Goal: Task Accomplishment & Management: Manage account settings

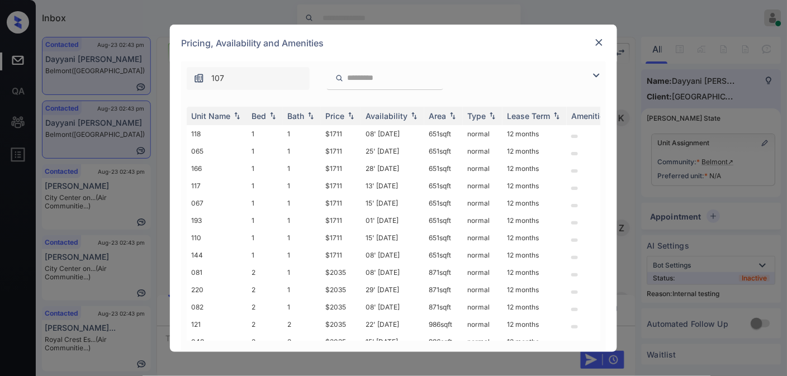
scroll to position [1719, 0]
click at [351, 116] on img at bounding box center [350, 116] width 11 height 8
click at [317, 132] on tr "118 1 1 $1711 08' Jul 25 651 sqft normal 12 months" at bounding box center [479, 133] width 584 height 17
copy tr "$1711"
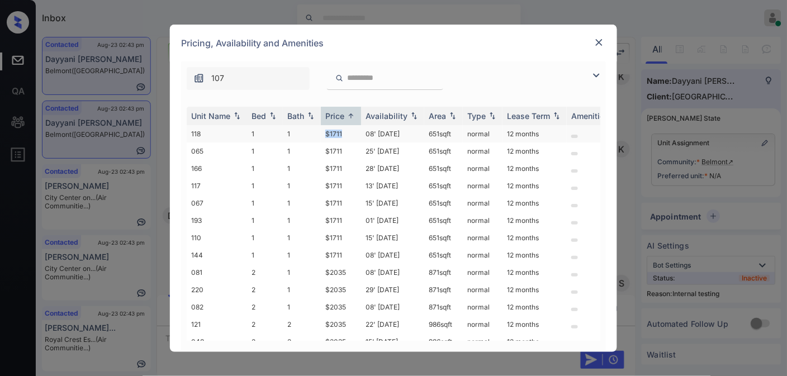
click at [357, 132] on td "$1711" at bounding box center [341, 133] width 40 height 17
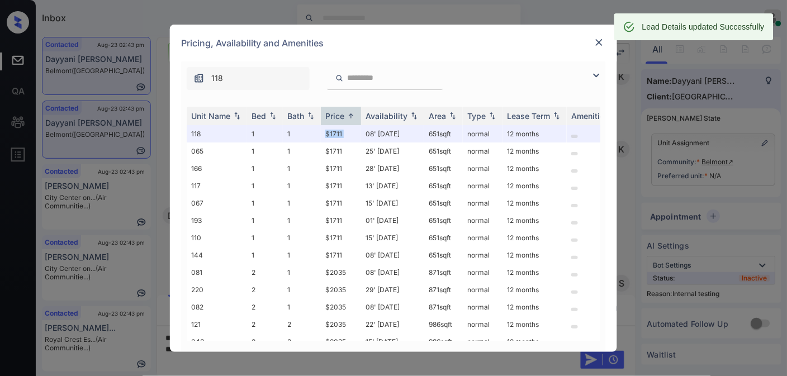
click at [601, 37] on img at bounding box center [599, 42] width 11 height 11
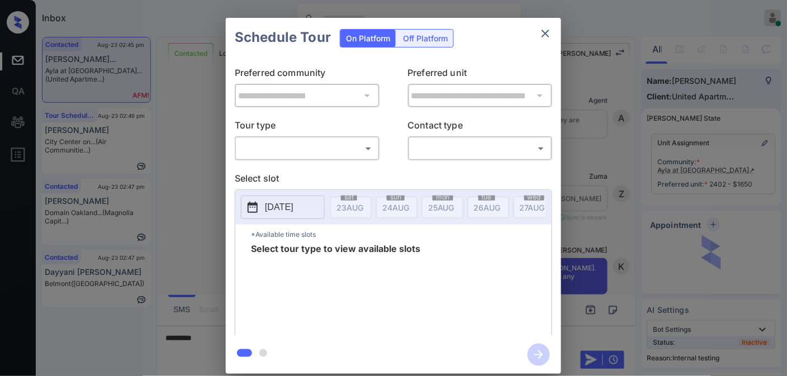
scroll to position [4467, 0]
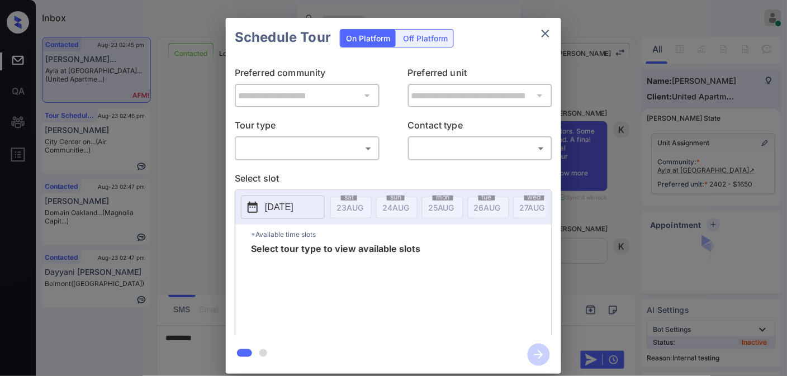
click at [320, 149] on body "Inbox Samantha Soliven Online Set yourself offline Set yourself on break Profil…" at bounding box center [393, 188] width 787 height 376
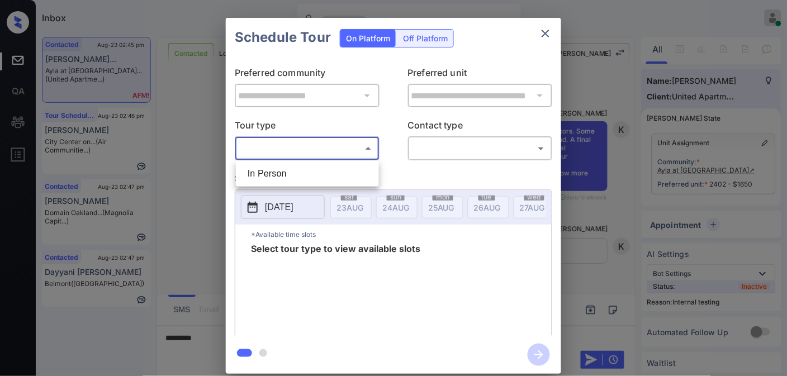
click at [307, 176] on li "In Person" at bounding box center [307, 174] width 137 height 20
type input "********"
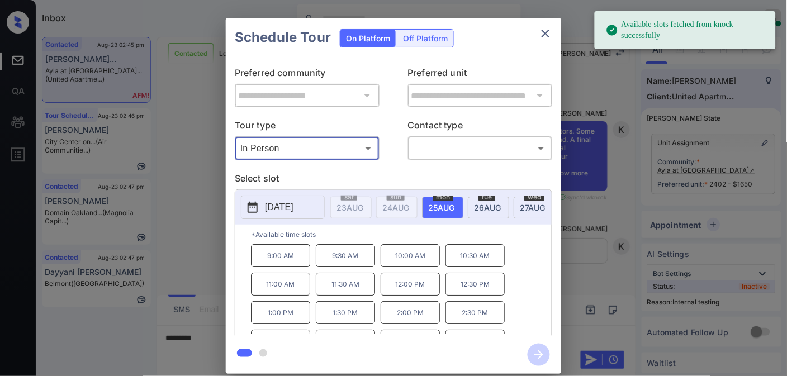
click at [544, 34] on icon "close" at bounding box center [545, 33] width 13 height 13
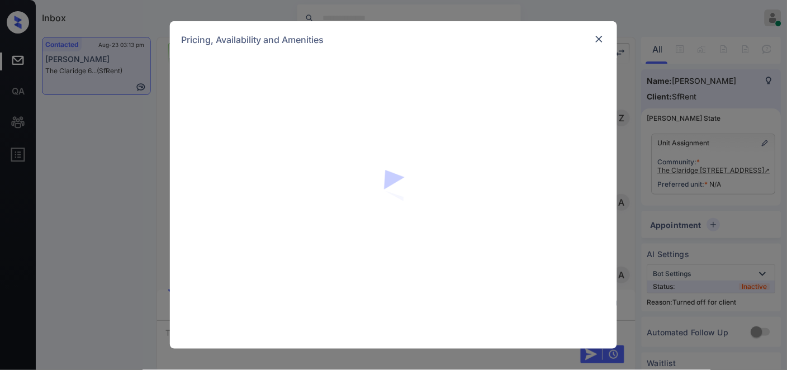
scroll to position [2201, 0]
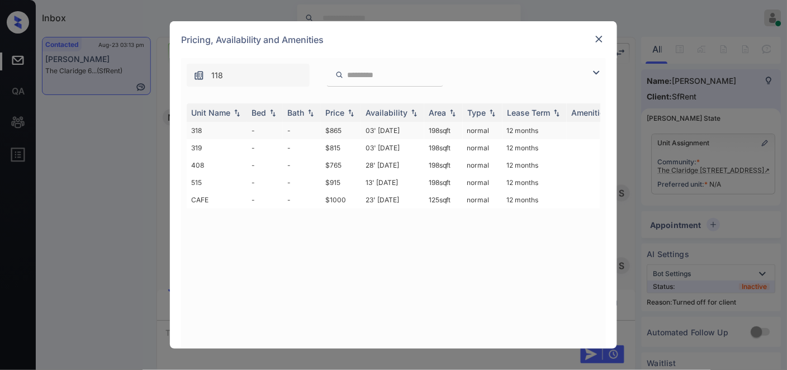
click at [333, 127] on td "$865" at bounding box center [341, 130] width 40 height 17
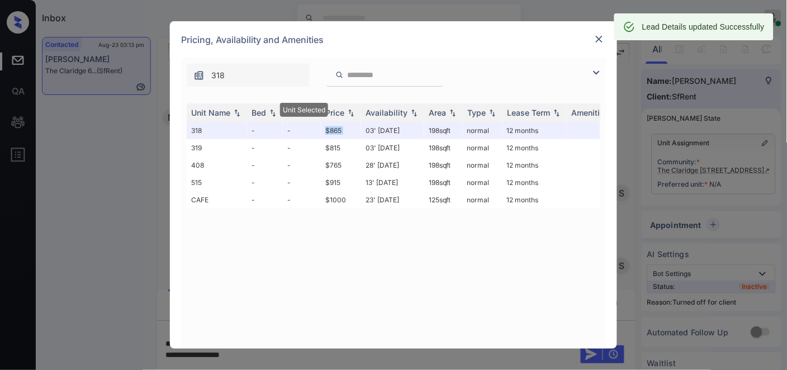
click at [595, 44] on img at bounding box center [599, 39] width 11 height 11
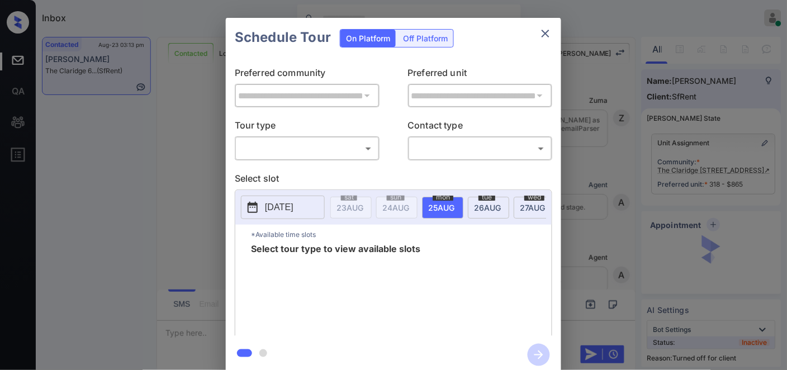
scroll to position [2154, 0]
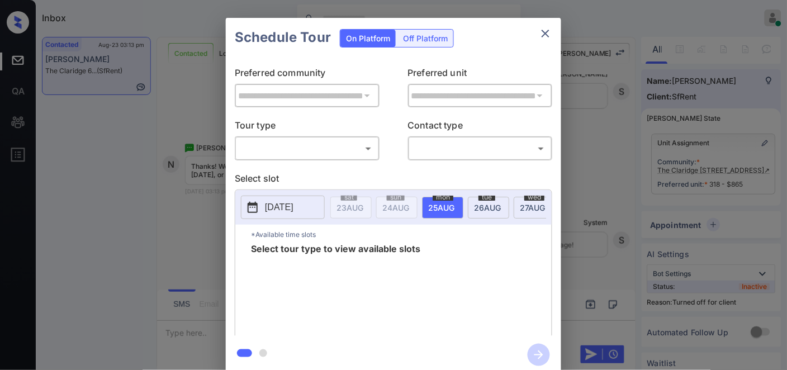
click at [416, 36] on div "Off Platform" at bounding box center [425, 38] width 56 height 17
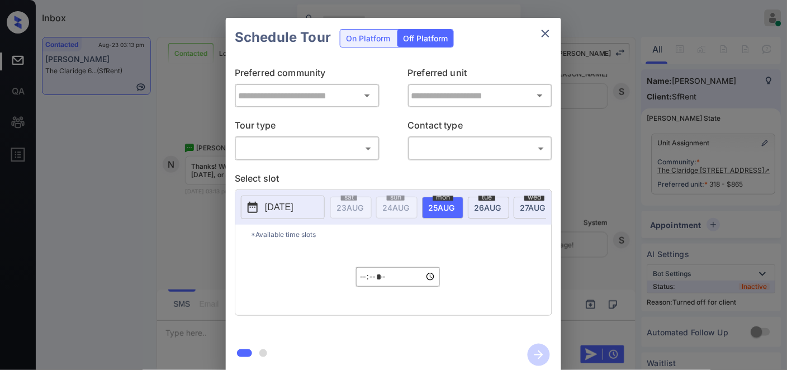
type input "**********"
click at [364, 146] on body "Inbox [PERSON_NAME] Online Set yourself offline Set yourself on break Profile S…" at bounding box center [393, 185] width 787 height 370
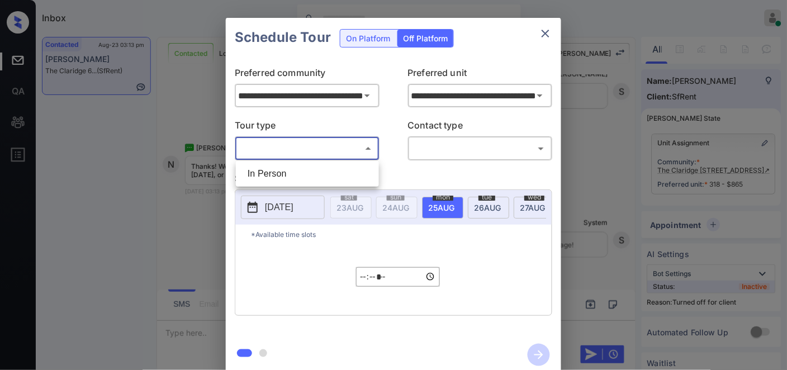
click at [343, 176] on li "In Person" at bounding box center [307, 174] width 137 height 20
type input "********"
click at [434, 147] on body "Inbox [PERSON_NAME] Online Set yourself offline Set yourself on break Profile S…" at bounding box center [393, 185] width 787 height 370
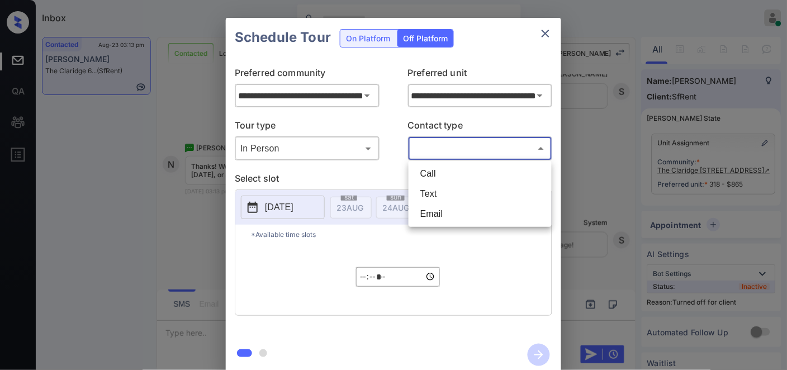
click at [437, 193] on li "Text" at bounding box center [479, 194] width 137 height 20
type input "****"
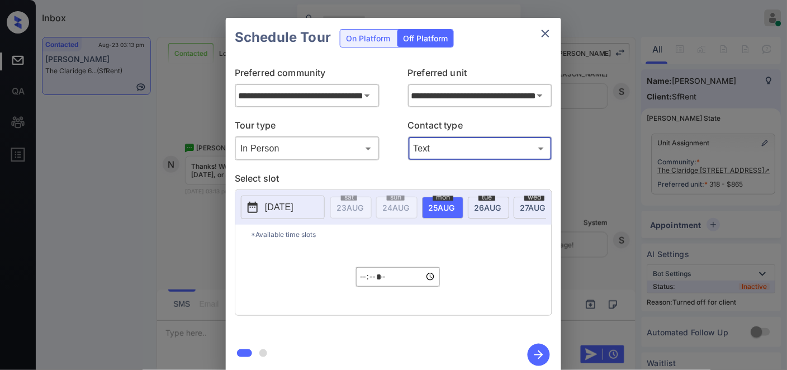
click at [293, 208] on p "2025-08-24" at bounding box center [279, 207] width 29 height 13
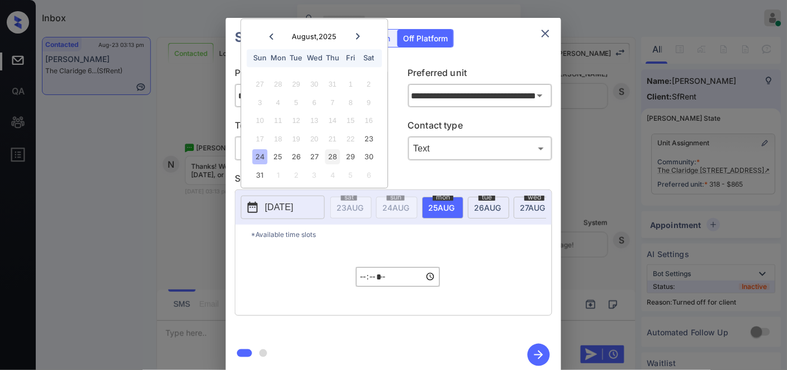
click at [333, 155] on div "28" at bounding box center [332, 157] width 15 height 15
type input "**********"
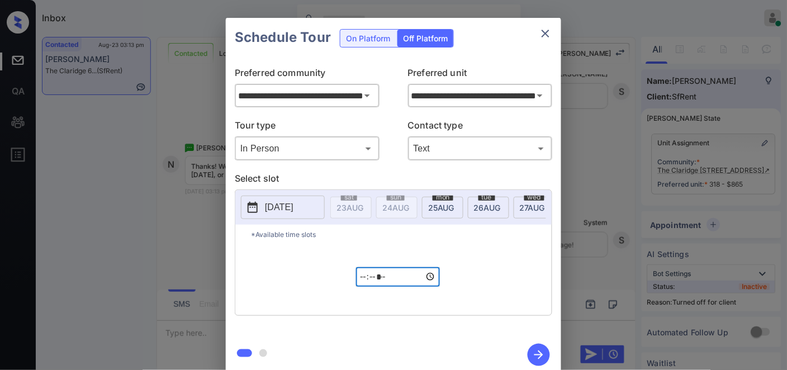
click at [361, 287] on input "*****" at bounding box center [398, 277] width 84 height 20
type input "*****"
click at [533, 358] on icon "button" at bounding box center [539, 355] width 22 height 22
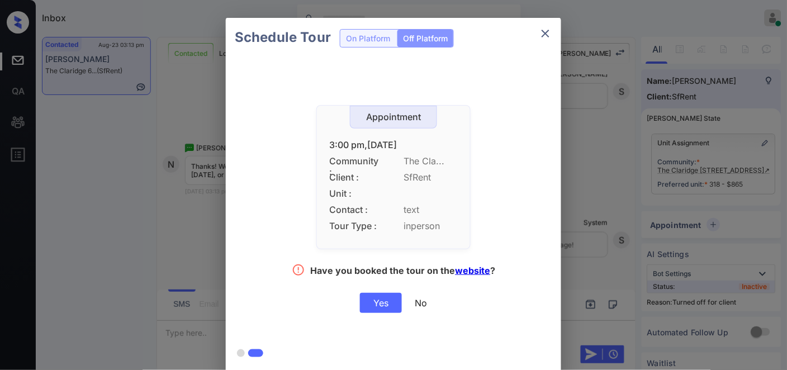
click at [386, 305] on div "Yes" at bounding box center [381, 303] width 42 height 20
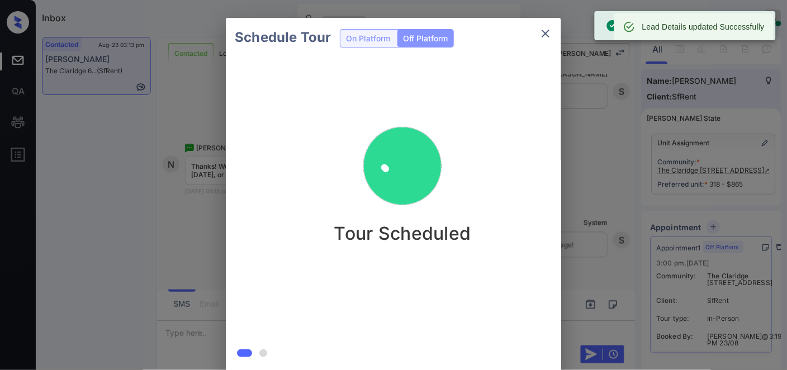
click at [546, 34] on icon "close" at bounding box center [546, 34] width 8 height 8
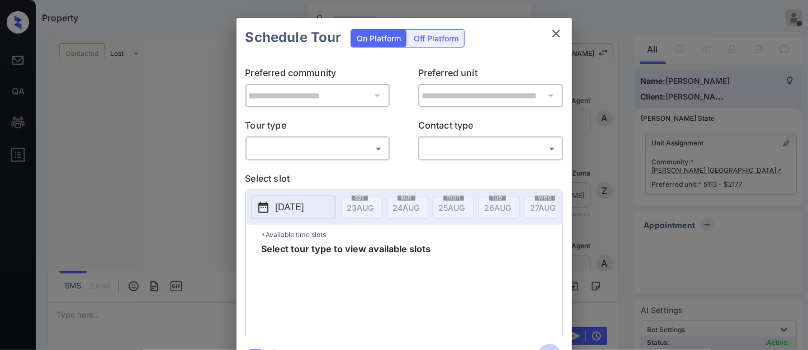
click at [358, 151] on body "Property Samantha Soliven On Break Set yourself online Set yourself offline Pro…" at bounding box center [404, 175] width 808 height 350
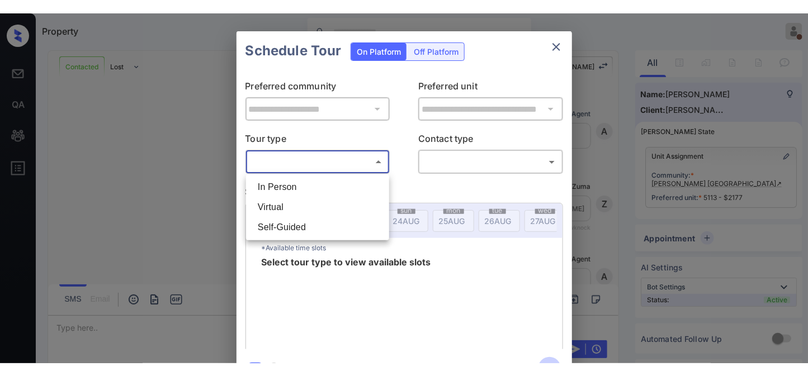
scroll to position [2372, 0]
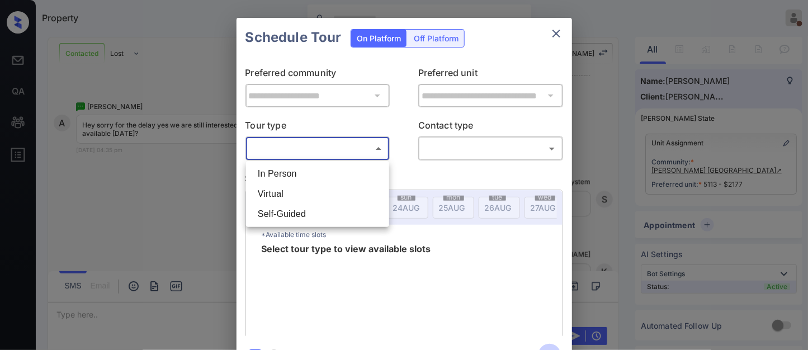
click at [342, 174] on li "In Person" at bounding box center [317, 174] width 137 height 20
type input "********"
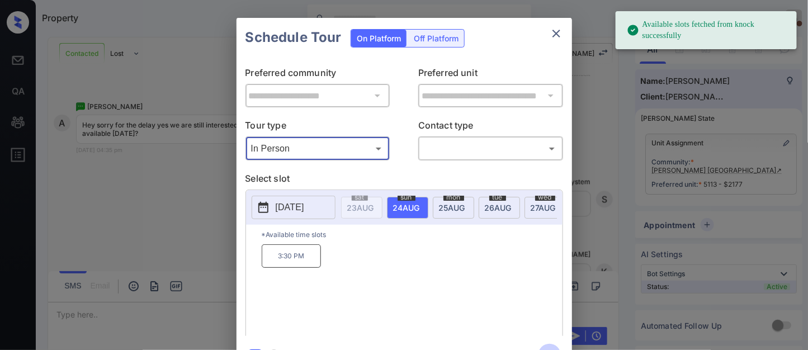
click at [304, 210] on p "2025-08-24" at bounding box center [290, 207] width 29 height 13
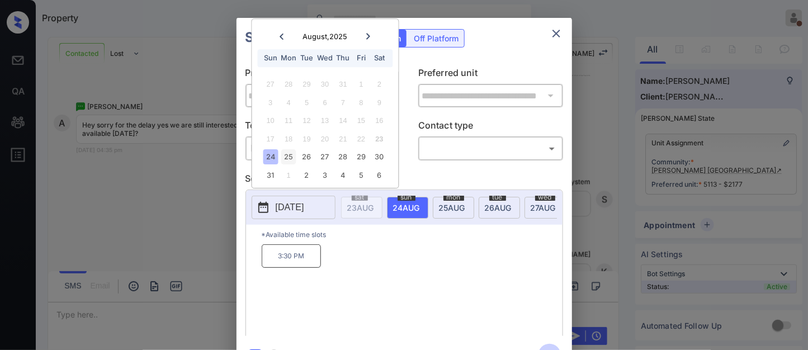
click at [291, 155] on div "25" at bounding box center [288, 157] width 15 height 15
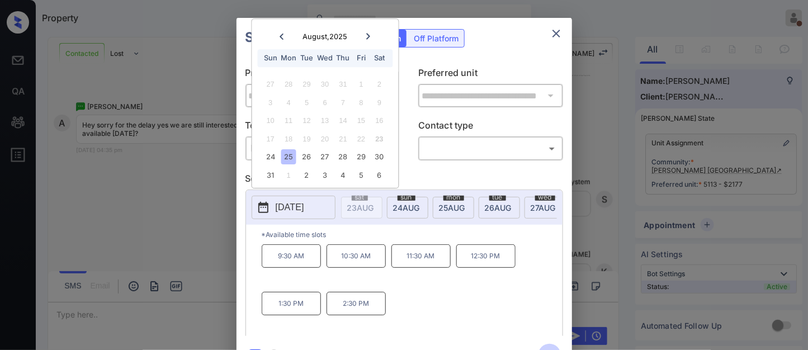
click at [431, 175] on p "Select slot" at bounding box center [403, 181] width 317 height 18
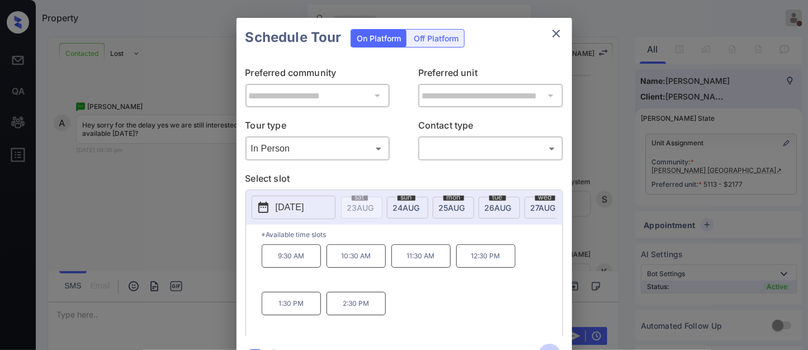
click at [343, 148] on body "Property Samantha Soliven On Break Set yourself online Set yourself offline Pro…" at bounding box center [404, 175] width 808 height 350
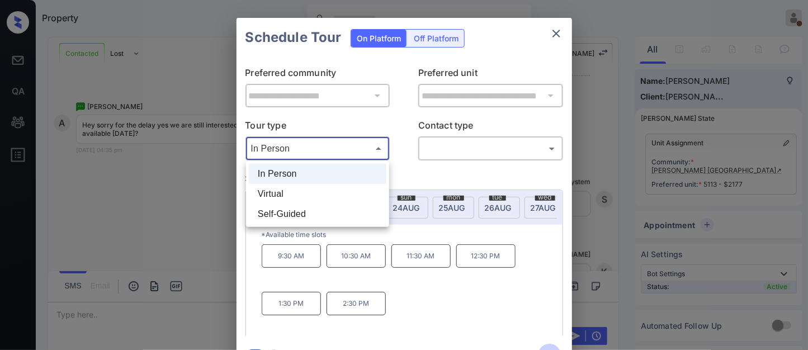
click at [402, 131] on div at bounding box center [404, 175] width 808 height 350
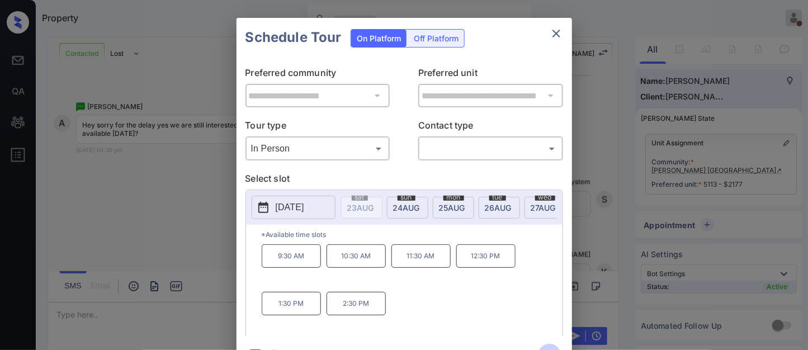
click at [304, 212] on p "[DATE]" at bounding box center [290, 207] width 29 height 13
click at [496, 58] on div "**********" at bounding box center [403, 196] width 335 height 279
click at [374, 207] on span "24 AUG" at bounding box center [360, 208] width 27 height 10
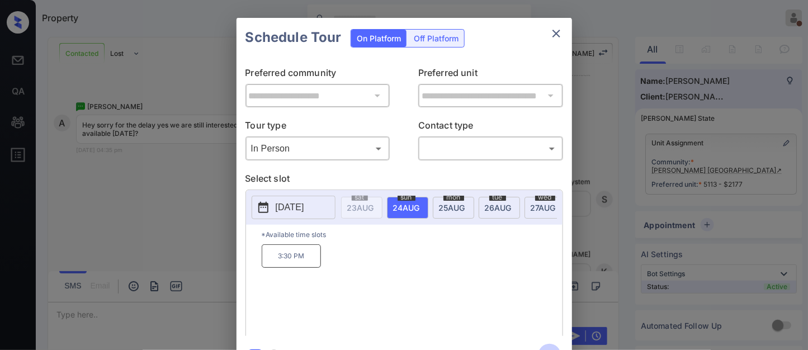
click at [298, 265] on p "3:30 PM" at bounding box center [291, 255] width 59 height 23
click at [471, 147] on body "Property Samantha Soliven On Break Set yourself online Set yourself offline Pro…" at bounding box center [404, 175] width 808 height 350
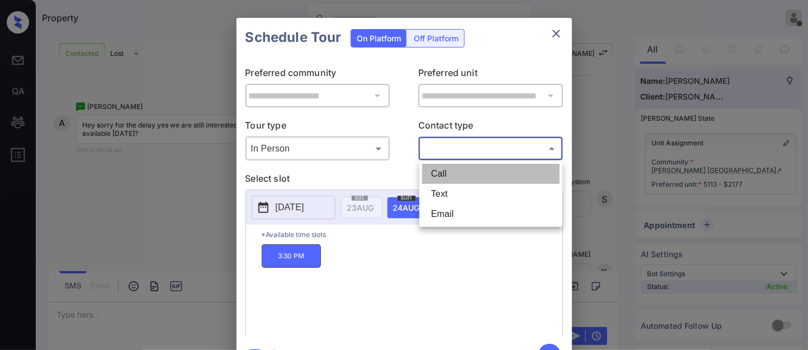
click at [471, 172] on li "Call" at bounding box center [490, 174] width 137 height 20
type input "****"
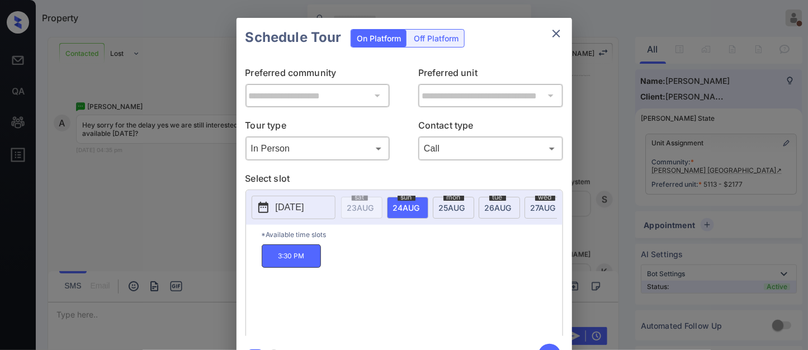
click at [472, 286] on div "3:30 PM" at bounding box center [412, 288] width 301 height 89
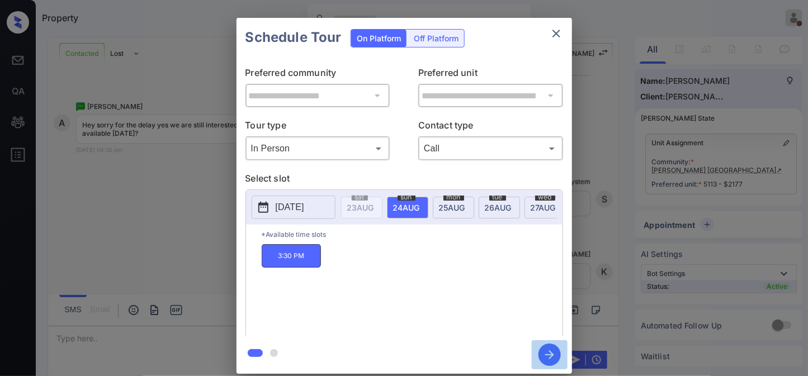
click at [546, 349] on icon "button" at bounding box center [549, 355] width 22 height 22
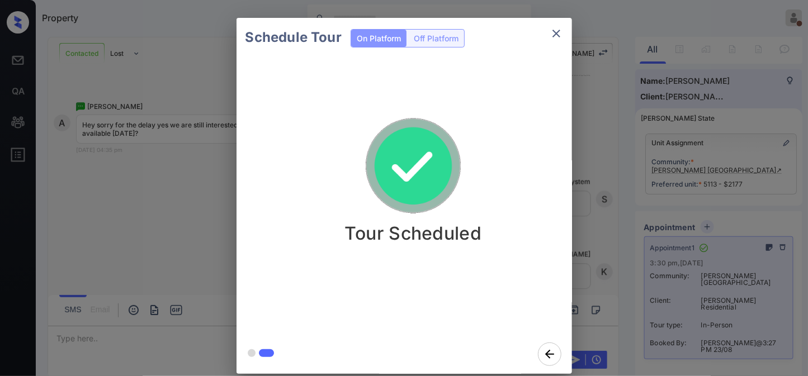
click at [561, 36] on icon "close" at bounding box center [555, 33] width 13 height 13
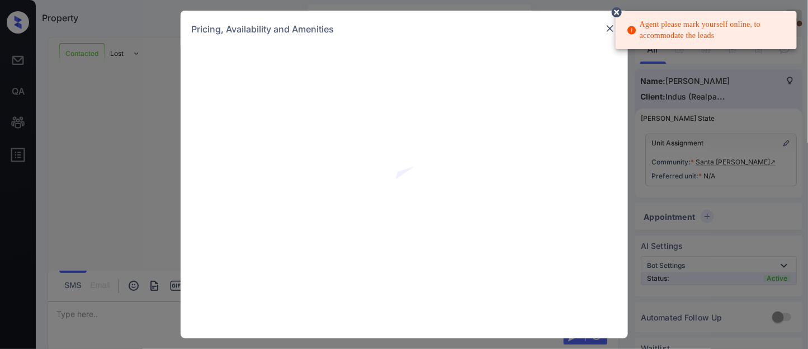
scroll to position [833, 0]
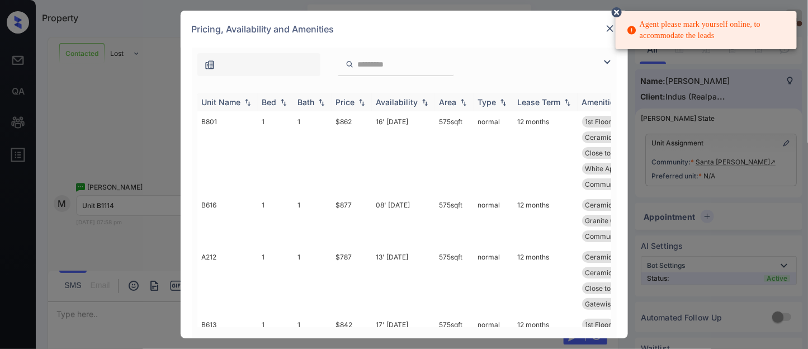
click at [237, 98] on div "Unit Name" at bounding box center [221, 102] width 39 height 10
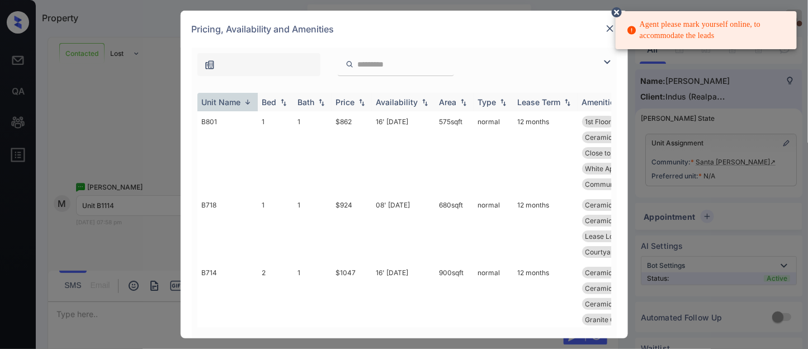
click at [237, 98] on div "Unit Name" at bounding box center [221, 102] width 39 height 10
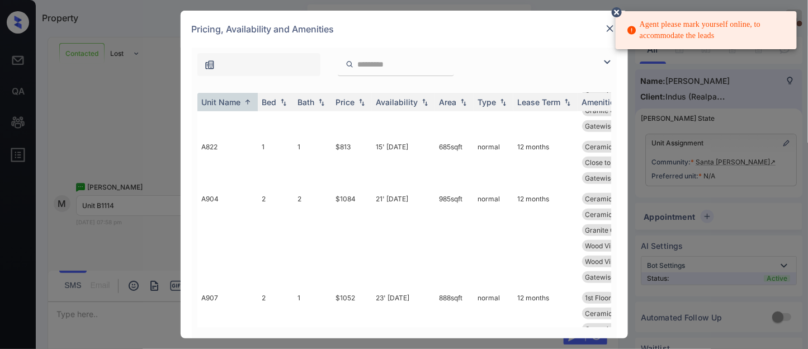
scroll to position [1552, 0]
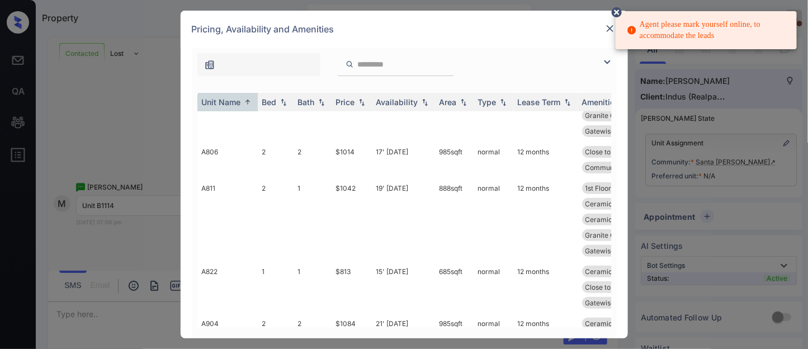
click at [137, 159] on div "**********" at bounding box center [404, 174] width 808 height 349
click at [610, 31] on img at bounding box center [609, 28] width 11 height 11
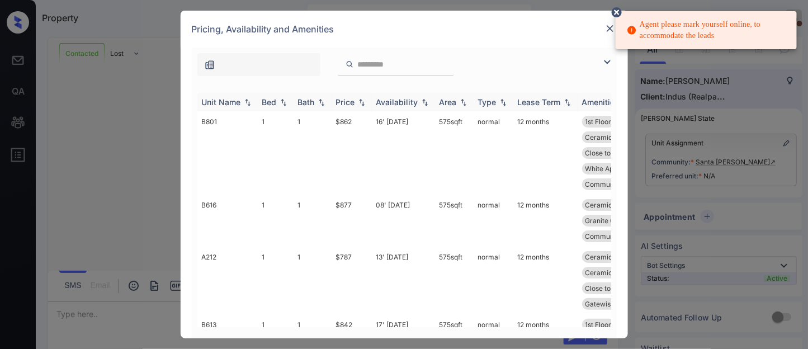
scroll to position [647, 0]
click at [350, 103] on div "Price" at bounding box center [345, 102] width 19 height 10
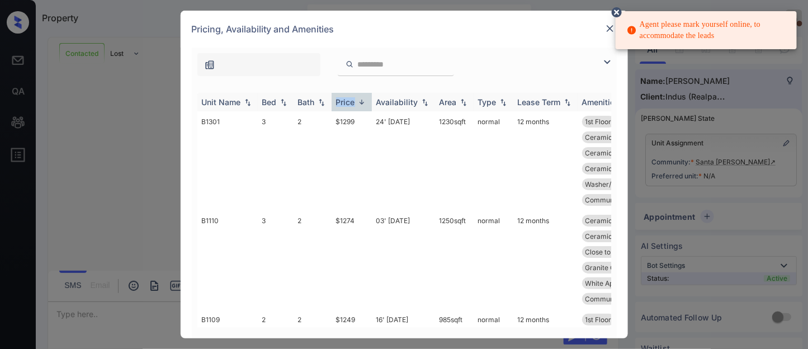
click at [350, 103] on div "Price" at bounding box center [345, 102] width 19 height 10
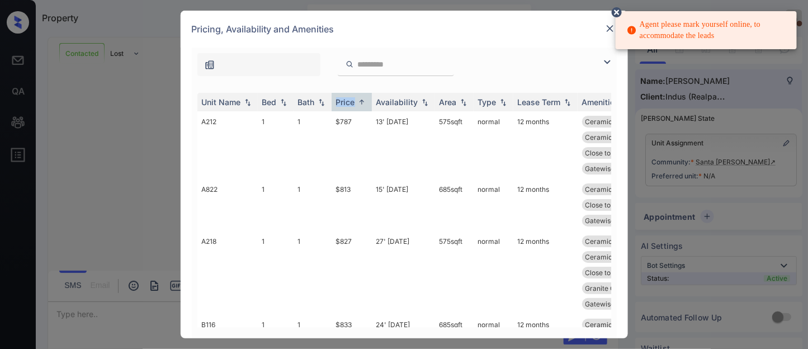
click at [605, 59] on img at bounding box center [606, 61] width 13 height 13
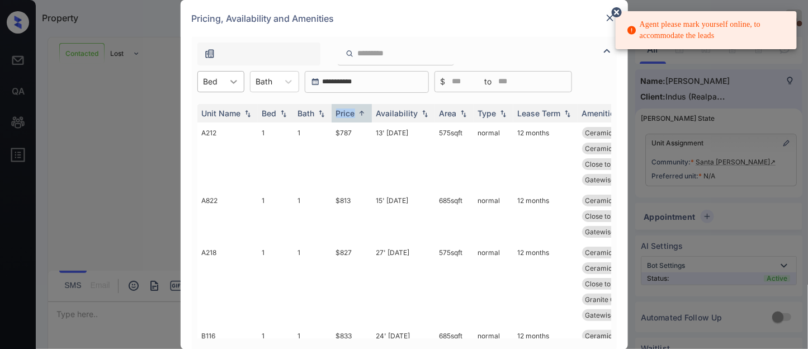
click at [224, 79] on div at bounding box center [234, 82] width 20 height 20
click at [219, 125] on div "2" at bounding box center [220, 129] width 47 height 20
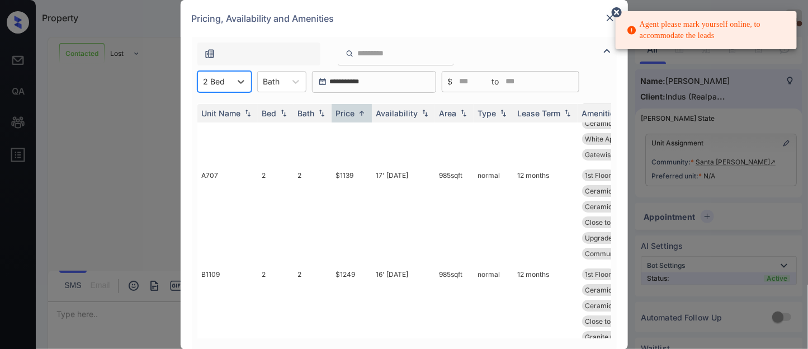
scroll to position [0, 0]
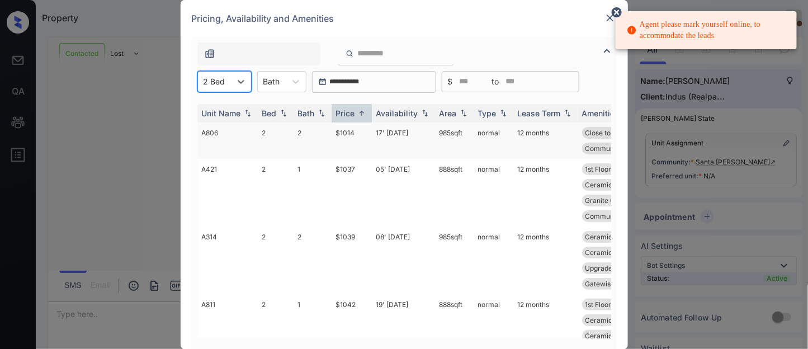
click at [351, 130] on td "$1014" at bounding box center [351, 140] width 40 height 36
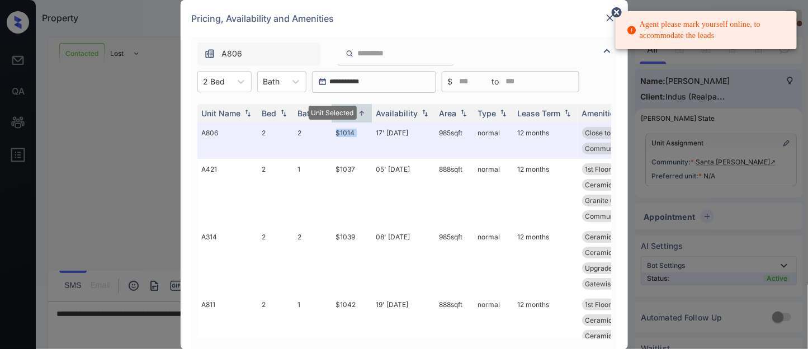
click at [616, 10] on icon at bounding box center [616, 12] width 10 height 10
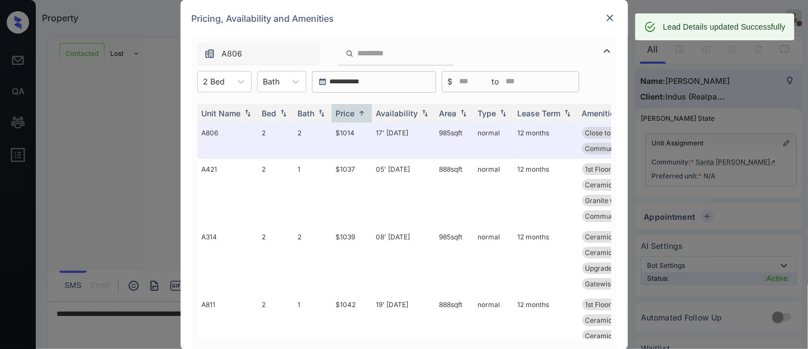
click at [606, 20] on img at bounding box center [609, 17] width 11 height 11
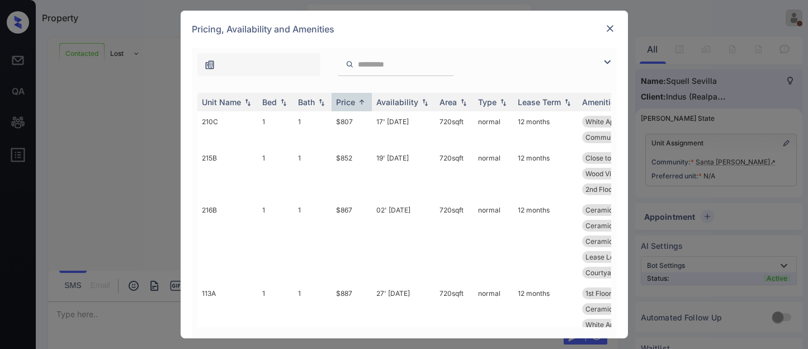
click at [606, 58] on img at bounding box center [606, 61] width 13 height 13
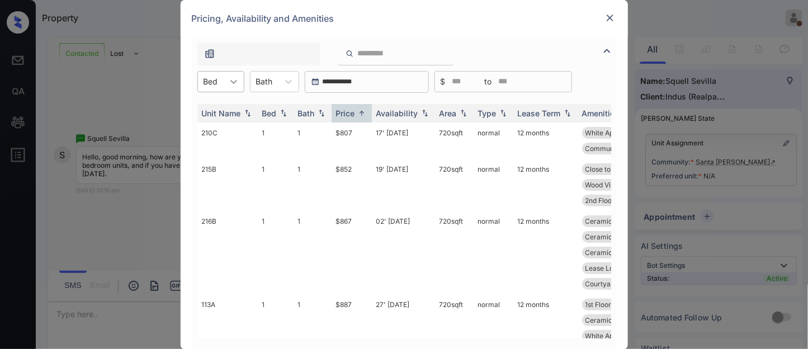
click at [231, 82] on icon at bounding box center [233, 81] width 11 height 11
click at [222, 126] on div "2" at bounding box center [220, 129] width 47 height 20
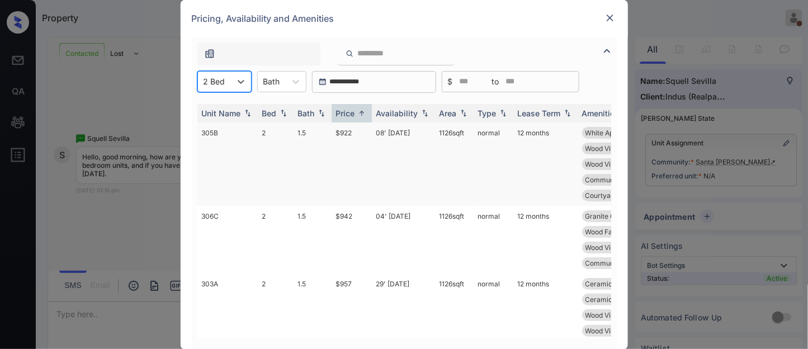
click at [352, 127] on td "$922" at bounding box center [351, 163] width 40 height 83
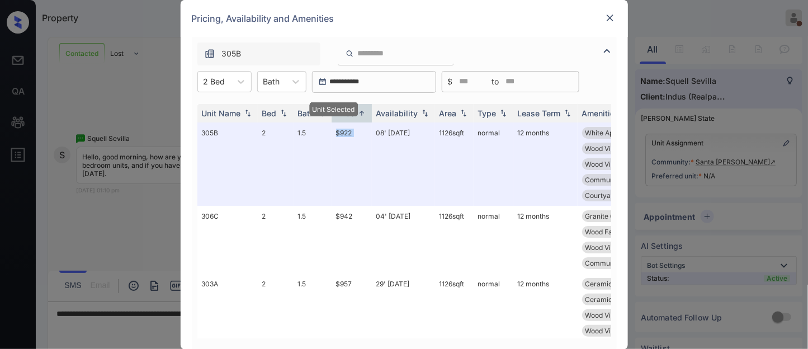
click at [614, 12] on img at bounding box center [609, 17] width 11 height 11
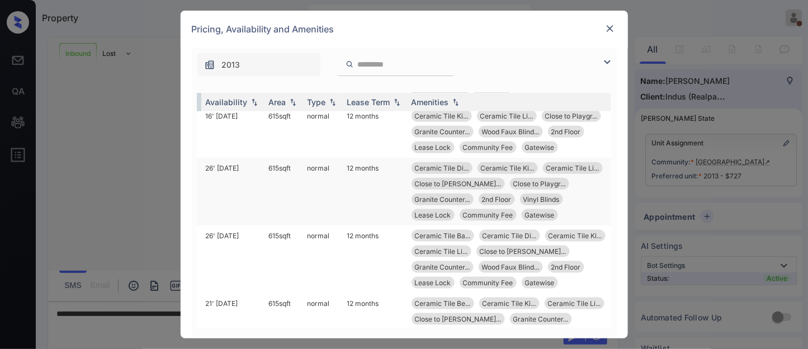
scroll to position [494, 179]
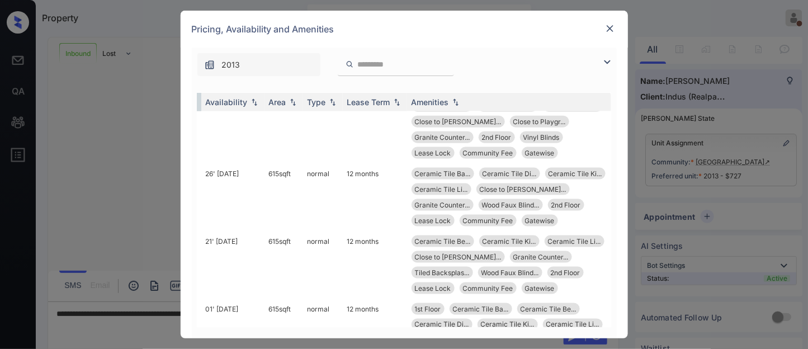
click at [604, 63] on img at bounding box center [606, 61] width 13 height 13
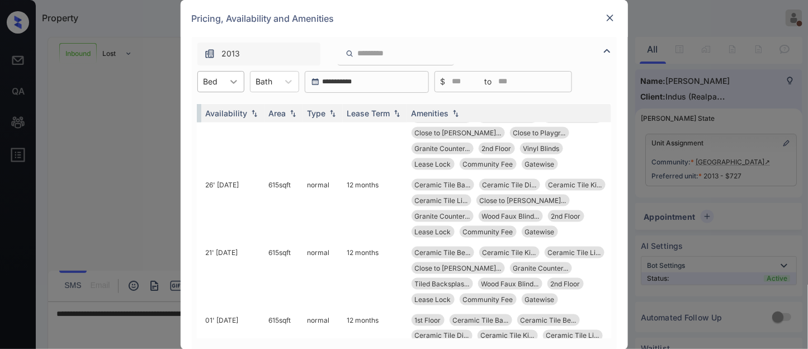
click at [232, 80] on icon at bounding box center [233, 81] width 11 height 11
click at [232, 112] on div "1" at bounding box center [220, 109] width 47 height 20
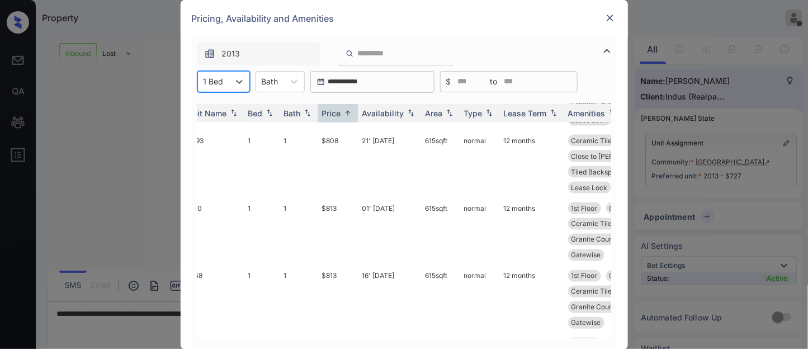
scroll to position [606, 0]
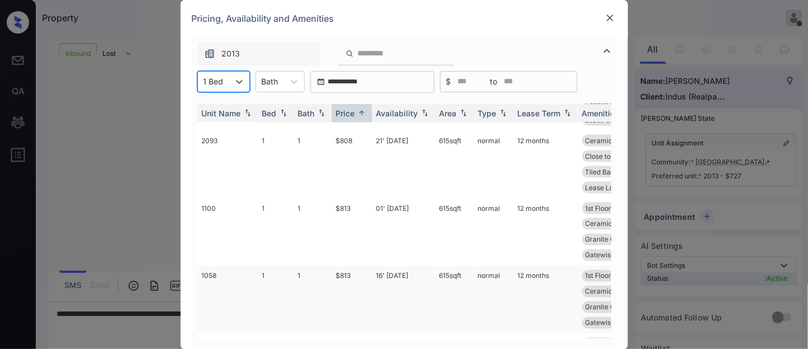
click at [377, 265] on td "16' Aug 25" at bounding box center [403, 299] width 63 height 68
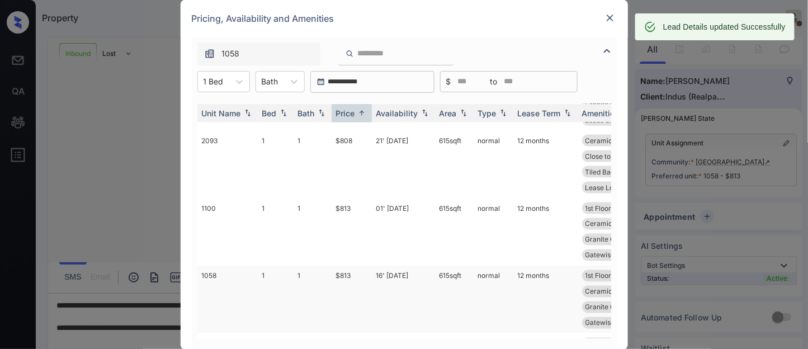
click at [358, 265] on td "$813" at bounding box center [351, 299] width 40 height 68
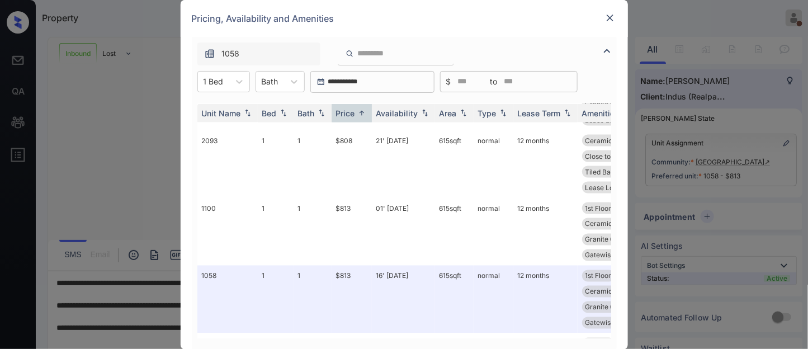
click at [608, 17] on img at bounding box center [609, 17] width 11 height 11
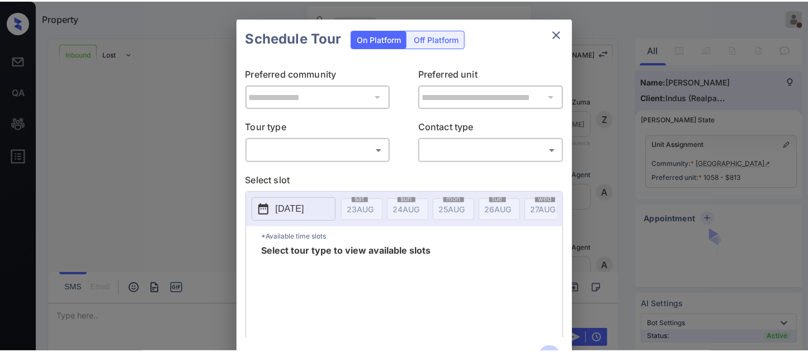
scroll to position [478, 0]
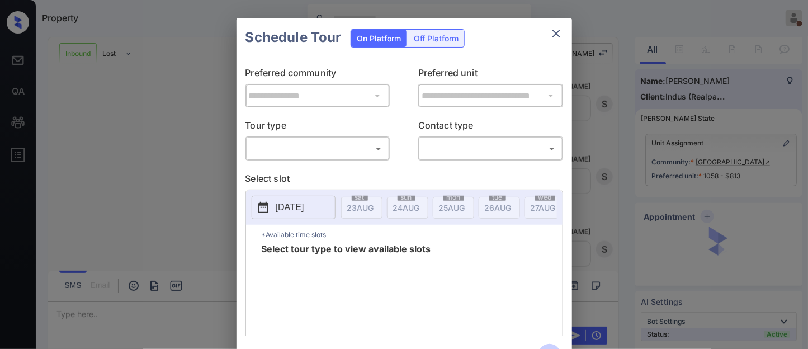
click at [341, 152] on body "Property [PERSON_NAME] On Break Set yourself online Set yourself offline Profil…" at bounding box center [404, 174] width 808 height 349
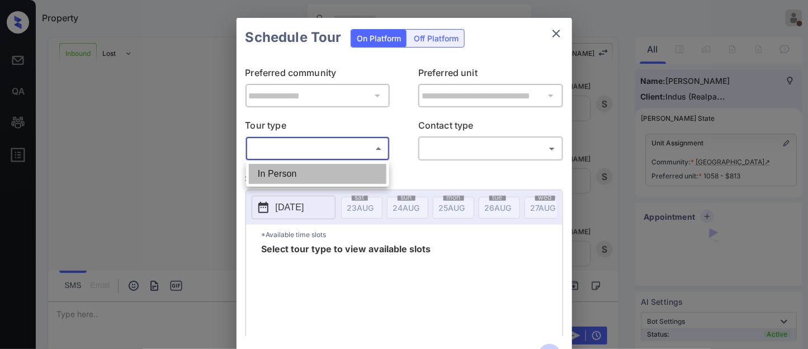
click at [315, 175] on li "In Person" at bounding box center [317, 174] width 137 height 20
type input "********"
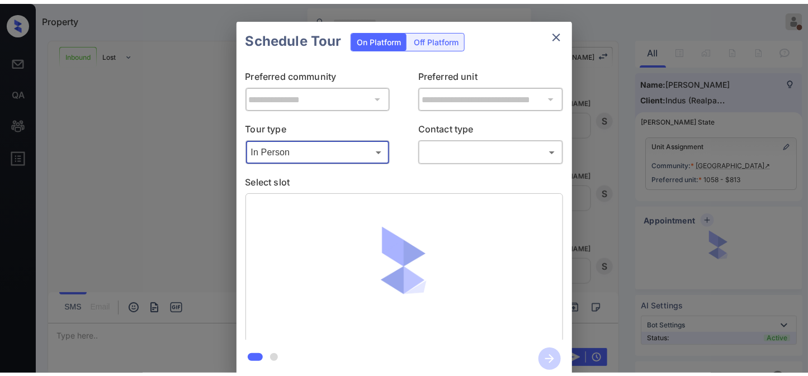
scroll to position [466, 0]
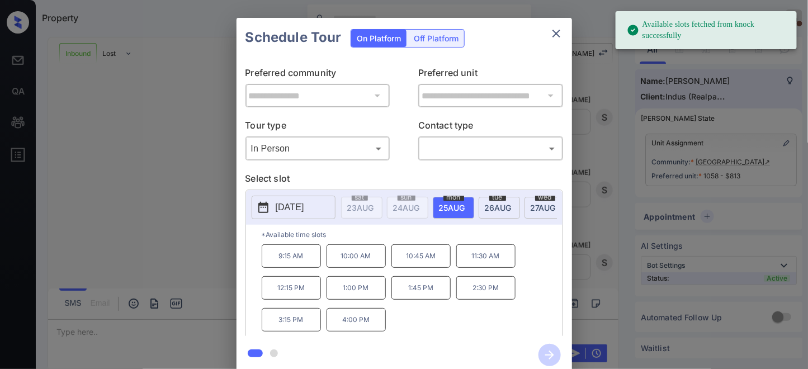
click at [304, 214] on p "[DATE]" at bounding box center [290, 207] width 29 height 13
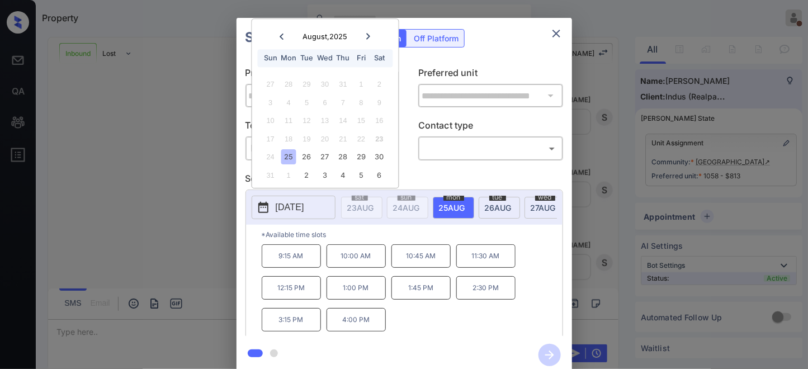
click at [288, 154] on div "25" at bounding box center [288, 157] width 15 height 15
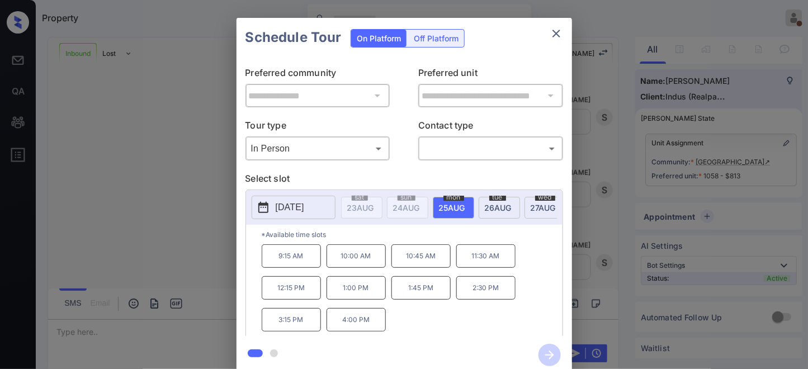
click at [436, 332] on div "9:15 AM 10:00 AM 10:45 AM 11:30 AM 12:15 PM 1:00 PM 1:45 PM 2:30 PM 3:15 PM 4:0…" at bounding box center [412, 288] width 301 height 89
click at [479, 348] on div at bounding box center [403, 355] width 335 height 38
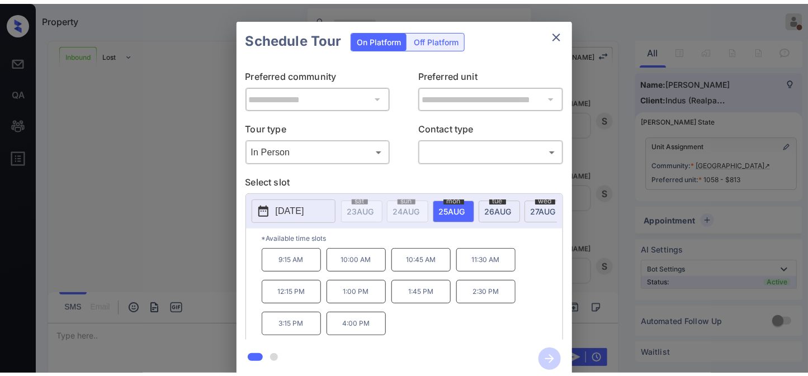
scroll to position [461, 0]
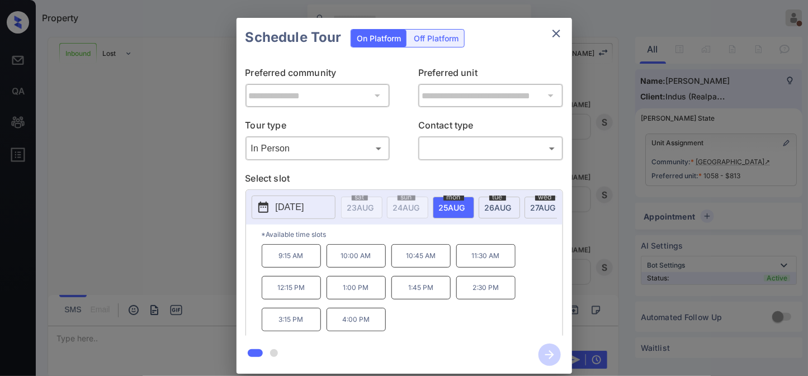
click at [457, 144] on body "Property [PERSON_NAME] On Break Set yourself online Set yourself offline Profil…" at bounding box center [404, 188] width 808 height 376
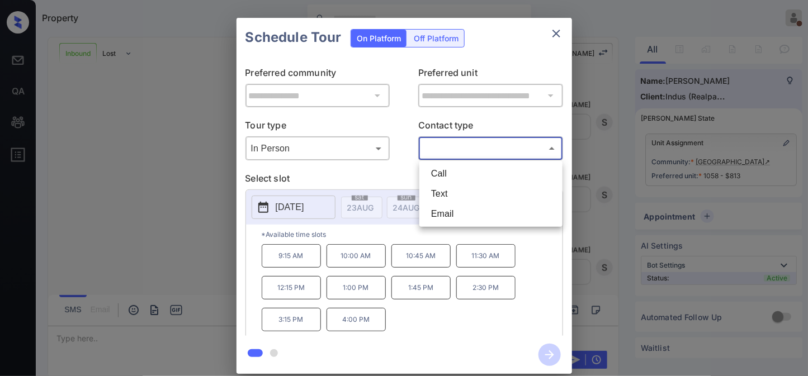
click at [453, 168] on li "Call" at bounding box center [490, 174] width 137 height 20
type input "****"
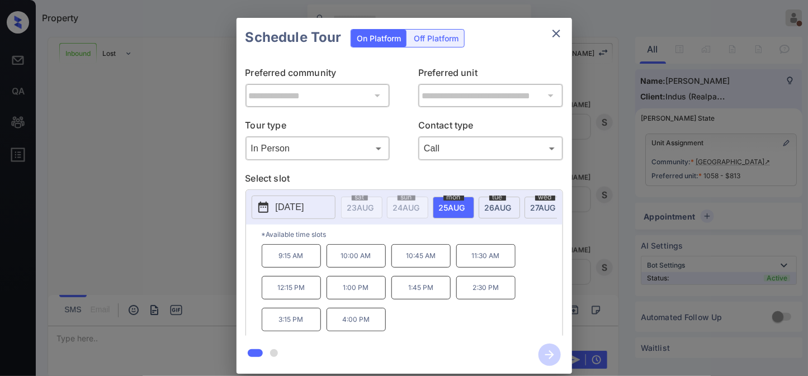
click at [290, 295] on p "12:15 PM" at bounding box center [291, 287] width 59 height 23
click at [546, 348] on icon "button" at bounding box center [549, 355] width 22 height 22
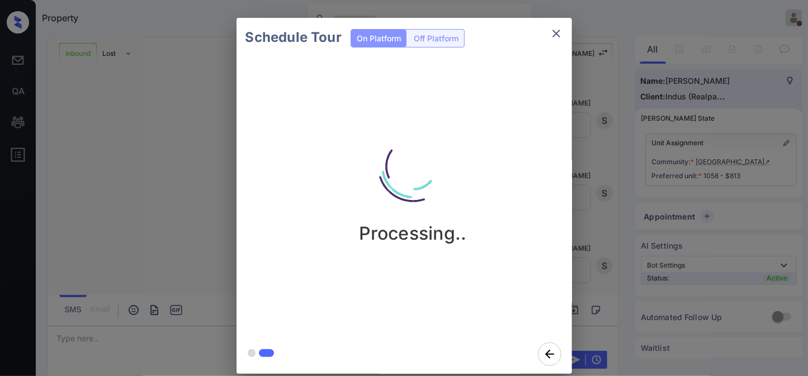
scroll to position [478, 0]
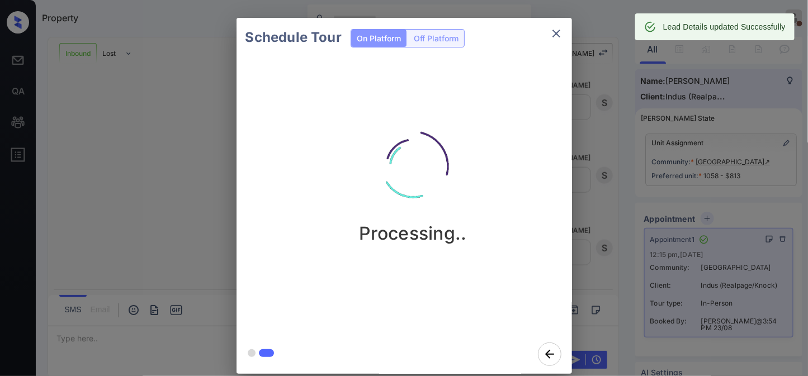
click at [552, 37] on icon "close" at bounding box center [555, 33] width 13 height 13
